Goal: Task Accomplishment & Management: Manage account settings

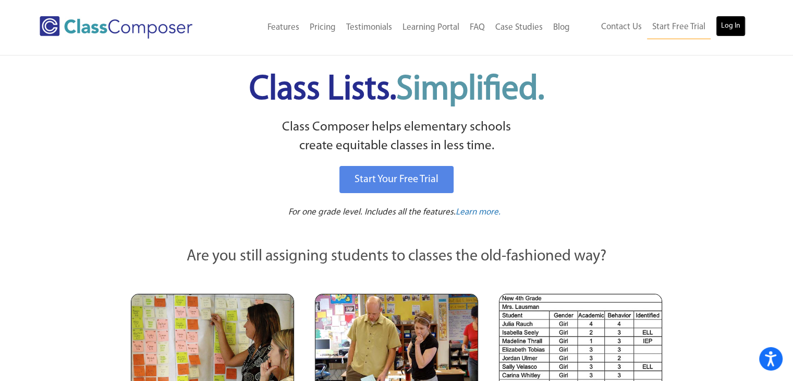
click at [731, 28] on link "Log In" at bounding box center [731, 26] width 30 height 21
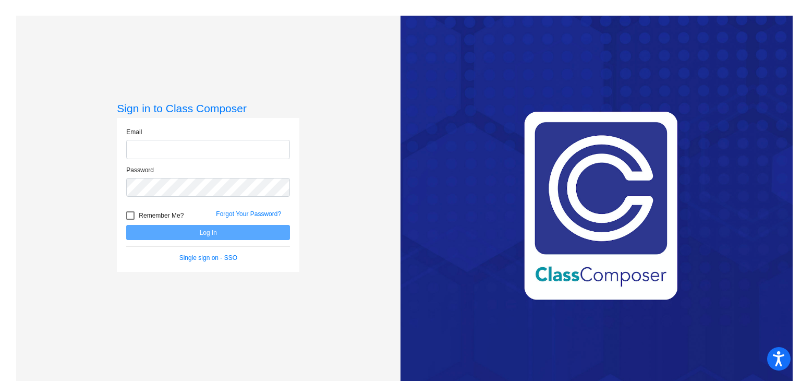
click at [197, 150] on input "email" at bounding box center [208, 149] width 164 height 19
type input "alanacopeland@ccs.k12.nc.us"
click at [210, 257] on link "Single sign on - SSO" at bounding box center [208, 257] width 58 height 7
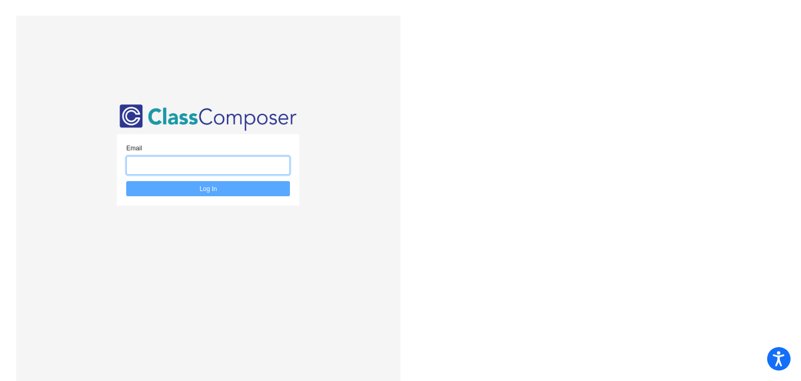
click at [214, 162] on input "email" at bounding box center [208, 165] width 164 height 19
type input "alanacopeland@ccs.k12.nc.us"
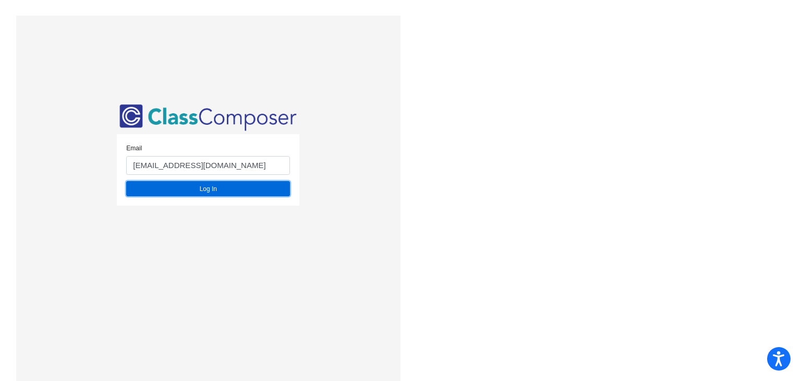
click at [213, 193] on button "Log In" at bounding box center [208, 188] width 164 height 15
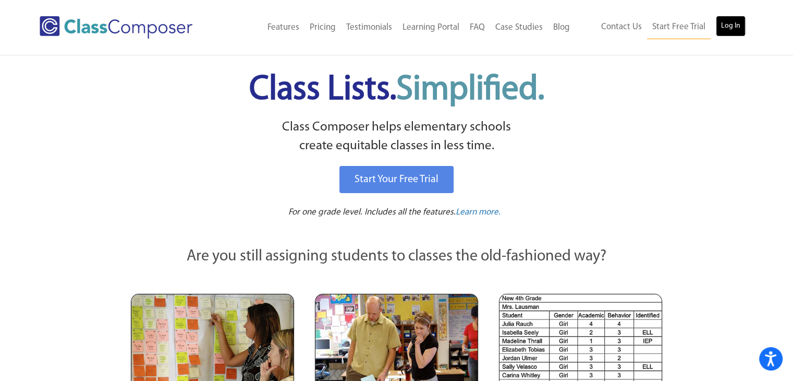
click at [726, 32] on link "Log In" at bounding box center [731, 26] width 30 height 21
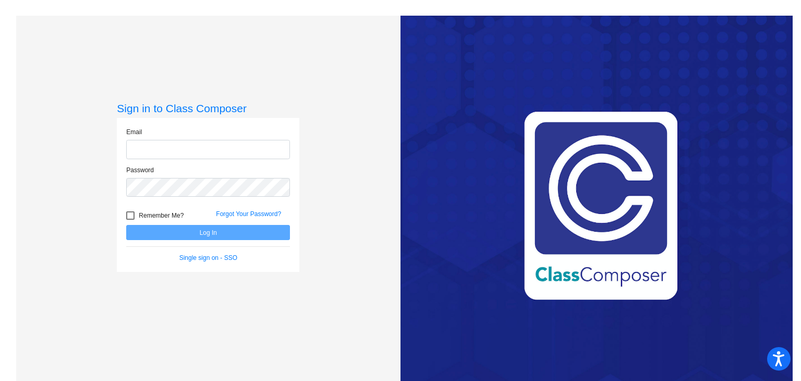
click at [244, 155] on input "email" at bounding box center [208, 149] width 164 height 19
type input "alanacopeland@ccs.k12.nc.us"
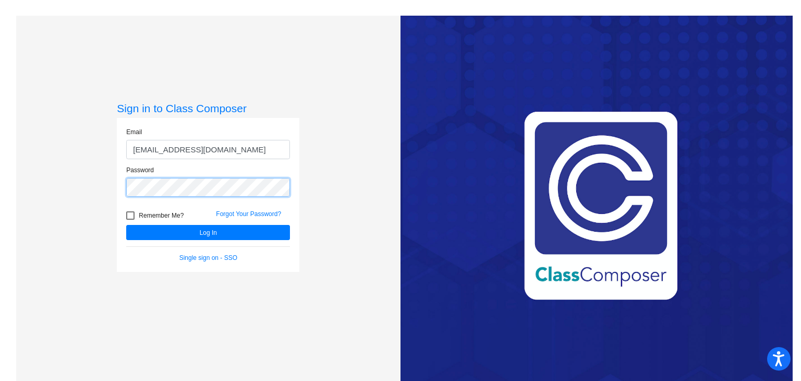
click at [126, 225] on button "Log In" at bounding box center [208, 232] width 164 height 15
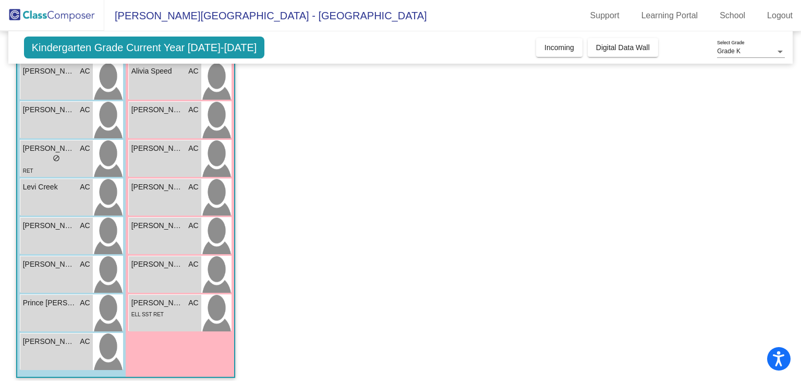
scroll to position [75, 0]
